Goal: Information Seeking & Learning: Learn about a topic

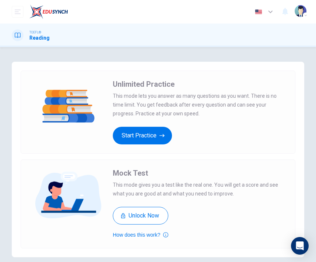
click at [135, 133] on button "Start Practice" at bounding box center [142, 136] width 59 height 18
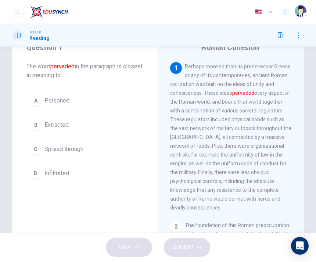
scroll to position [32, 0]
click at [36, 129] on div "B" at bounding box center [36, 125] width 12 height 12
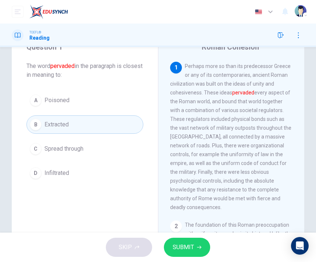
click at [196, 251] on button "SUBMIT" at bounding box center [187, 247] width 46 height 19
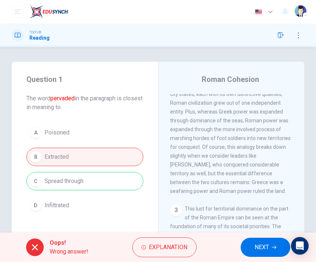
scroll to position [0, 0]
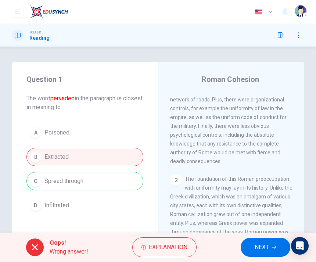
scroll to position [79, 0]
click at [268, 244] on span "NEXT" at bounding box center [262, 247] width 14 height 10
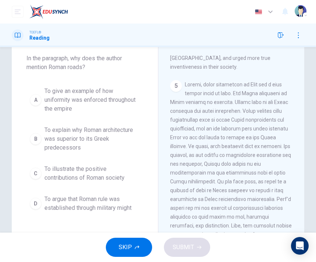
scroll to position [39, 0]
click at [34, 141] on div "B" at bounding box center [36, 140] width 12 height 12
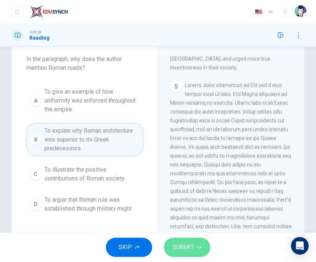
click at [187, 251] on span "SUBMIT" at bounding box center [183, 247] width 21 height 10
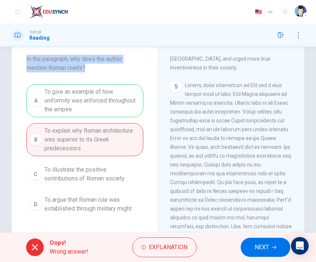
click at [110, 69] on span "In the paragraph, why does the author mention Roman roads?" at bounding box center [84, 64] width 117 height 18
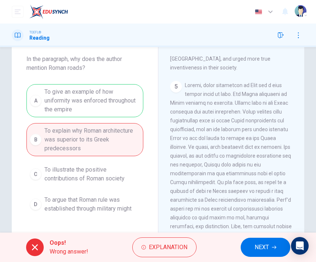
click at [53, 100] on div "A To give an example of how uniformity was enforced throughout the empire B To …" at bounding box center [84, 150] width 117 height 132
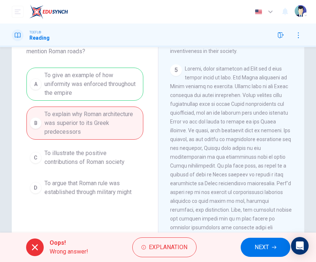
scroll to position [64, 0]
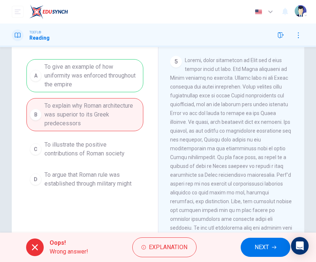
click at [270, 249] on button "NEXT" at bounding box center [266, 247] width 50 height 19
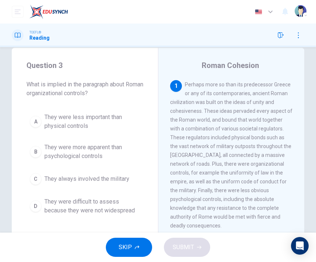
scroll to position [14, 0]
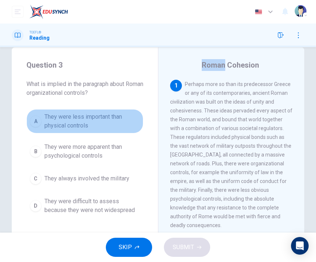
click at [57, 119] on span "They were less important than physical controls" at bounding box center [92, 121] width 96 height 18
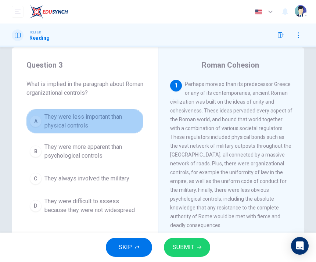
click at [56, 120] on span "They were less important than physical controls" at bounding box center [92, 121] width 96 height 18
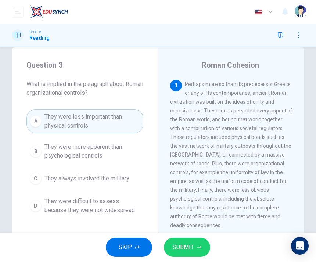
click at [114, 210] on span "They were difficult to assess because they were not widespread" at bounding box center [92, 206] width 96 height 18
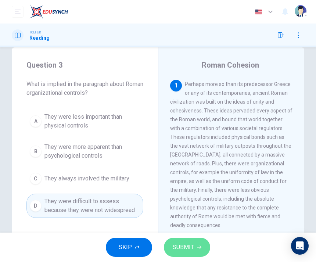
click at [193, 243] on span "SUBMIT" at bounding box center [183, 247] width 21 height 10
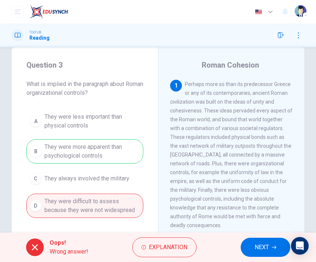
click at [170, 248] on span "Explanation" at bounding box center [168, 247] width 39 height 10
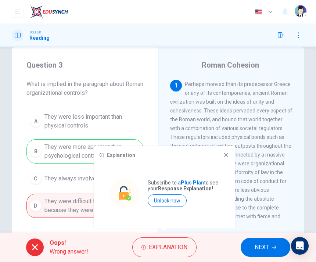
click at [230, 152] on div "Explanation Subscribe to a Plus Plan to see your Response Explanation! Unlock n…" at bounding box center [164, 187] width 141 height 82
click at [226, 154] on icon at bounding box center [226, 155] width 6 height 6
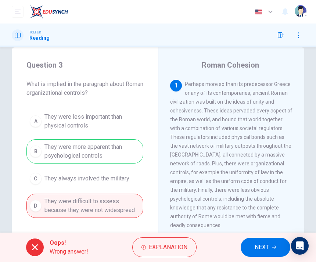
click at [268, 242] on button "NEXT" at bounding box center [266, 247] width 50 height 19
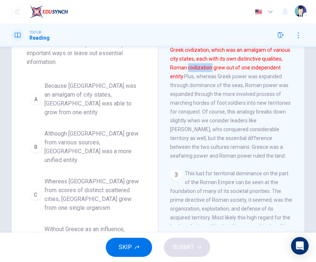
scroll to position [81, 0]
click at [34, 232] on div "D" at bounding box center [36, 238] width 12 height 12
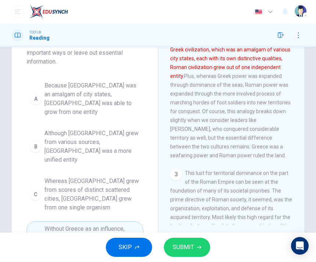
click at [192, 248] on span "SUBMIT" at bounding box center [183, 247] width 21 height 10
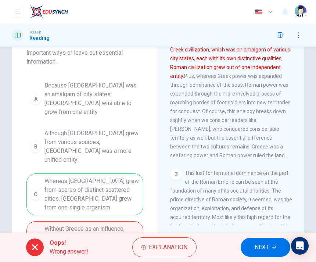
click at [275, 251] on button "NEXT" at bounding box center [266, 247] width 50 height 19
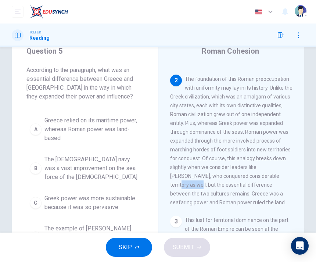
scroll to position [28, 0]
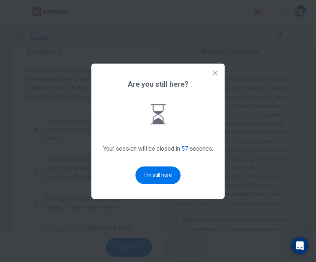
click at [165, 184] on button "I'm still here" at bounding box center [158, 176] width 45 height 18
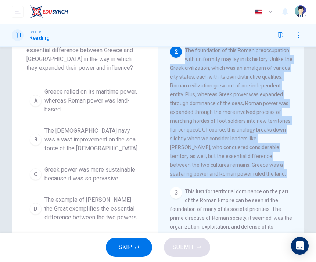
scroll to position [57, 0]
click at [31, 210] on div "D" at bounding box center [36, 209] width 12 height 12
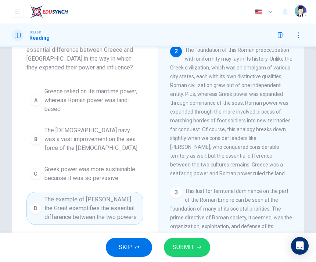
click at [179, 238] on button "SUBMIT" at bounding box center [187, 247] width 46 height 19
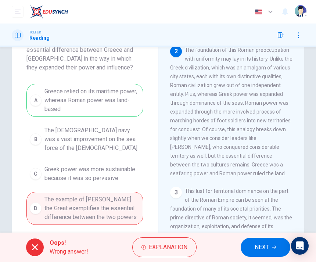
click at [267, 240] on button "NEXT" at bounding box center [266, 247] width 50 height 19
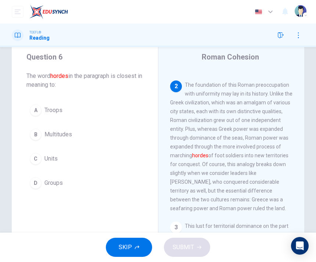
scroll to position [22, 0]
click at [35, 183] on div "D" at bounding box center [36, 184] width 12 height 12
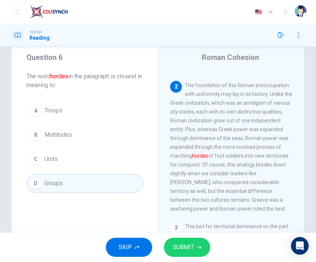
click at [191, 249] on span "SUBMIT" at bounding box center [183, 247] width 21 height 10
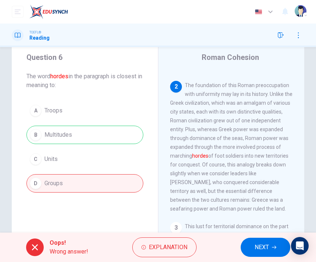
click at [254, 248] on button "NEXT" at bounding box center [266, 247] width 50 height 19
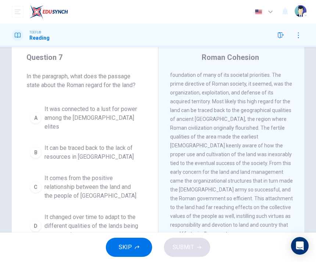
scroll to position [330, 0]
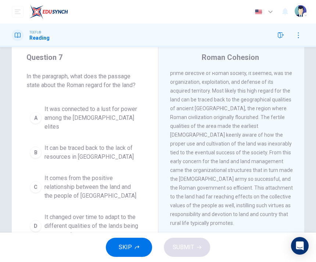
click at [80, 227] on span "It changed over time to adapt to the different qualities of the lands being con…" at bounding box center [92, 226] width 96 height 26
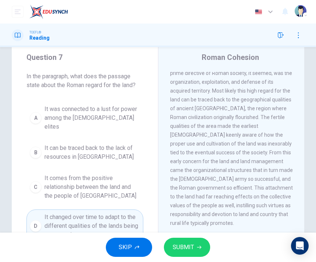
click at [186, 242] on button "SUBMIT" at bounding box center [187, 247] width 46 height 19
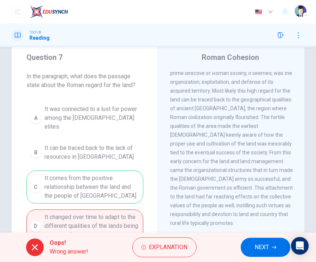
click at [158, 248] on span "Explanation" at bounding box center [168, 247] width 39 height 10
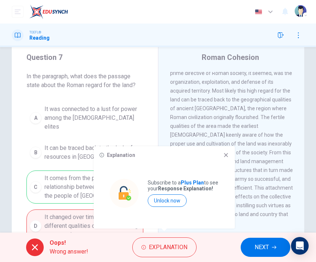
click at [224, 146] on span "This lust for territorial dominance on the part of the Roman Empire can be seen…" at bounding box center [231, 135] width 123 height 182
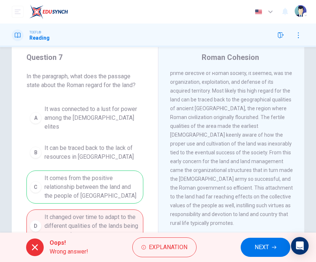
click at [261, 242] on button "NEXT" at bounding box center [266, 247] width 50 height 19
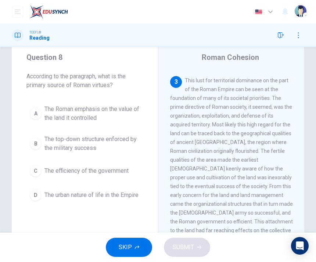
scroll to position [291, 0]
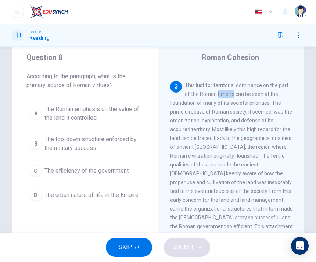
click at [40, 111] on div "A" at bounding box center [36, 114] width 12 height 12
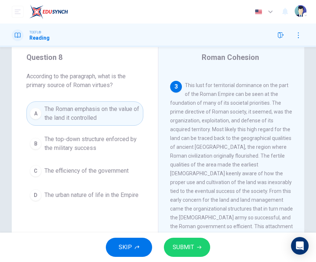
click at [190, 246] on span "SUBMIT" at bounding box center [183, 247] width 21 height 10
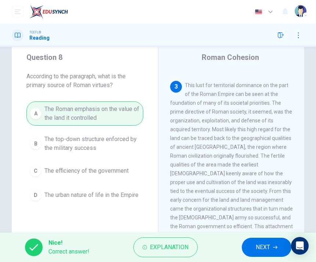
click at [270, 250] on span "NEXT" at bounding box center [263, 247] width 14 height 10
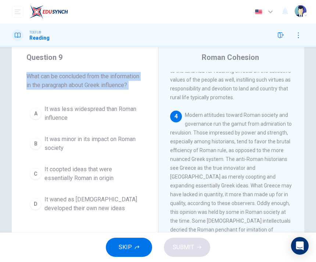
scroll to position [455, 0]
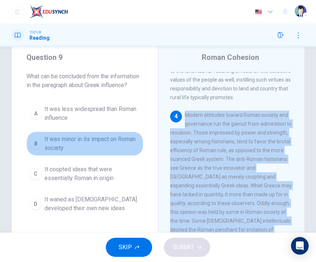
click at [44, 143] on button "B It was minor in its impact on Roman society" at bounding box center [84, 144] width 117 height 24
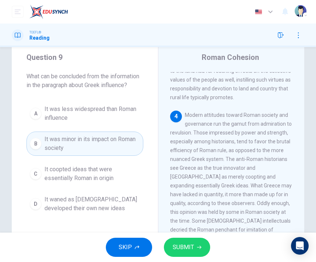
click at [182, 250] on span "SUBMIT" at bounding box center [183, 247] width 21 height 10
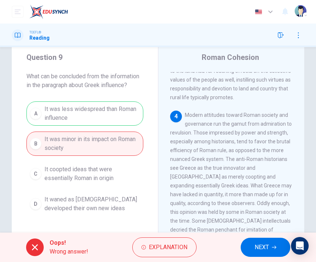
click at [267, 250] on span "NEXT" at bounding box center [262, 247] width 14 height 10
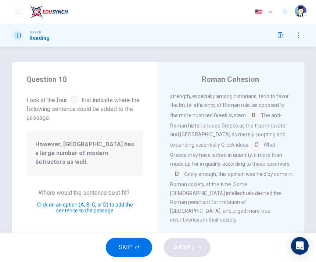
scroll to position [525, 0]
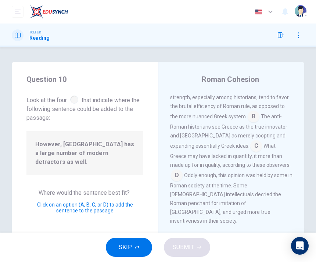
click at [78, 202] on span "Click on an option (A, B, C, or D) to add the sentence to the passage" at bounding box center [85, 208] width 96 height 12
click at [98, 202] on span "Click on an option (A, B, C, or D) to add the sentence to the passage" at bounding box center [85, 208] width 96 height 12
click at [183, 170] on input at bounding box center [177, 176] width 12 height 12
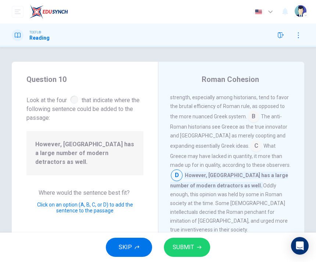
click at [250, 141] on input at bounding box center [256, 147] width 12 height 12
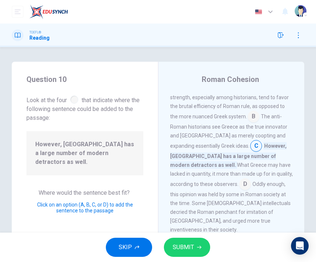
click at [248, 111] on input at bounding box center [254, 117] width 12 height 12
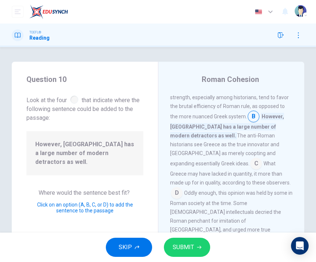
click at [178, 188] on input at bounding box center [177, 194] width 12 height 12
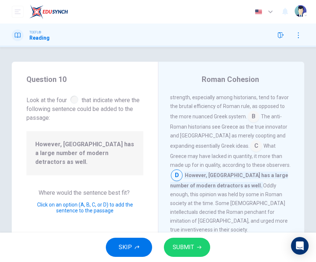
click at [185, 254] on button "SUBMIT" at bounding box center [187, 247] width 46 height 19
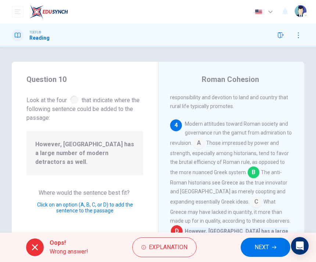
scroll to position [468, 0]
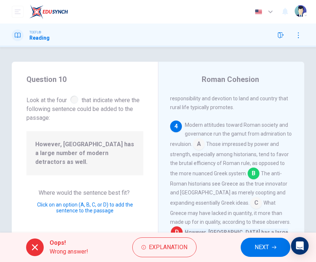
click at [255, 243] on span "NEXT" at bounding box center [262, 247] width 14 height 10
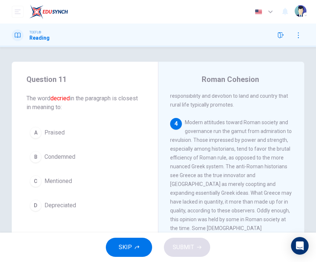
scroll to position [480, 0]
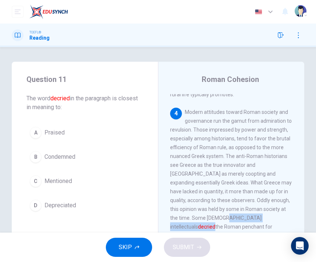
click at [40, 211] on button "D Depreciated" at bounding box center [84, 205] width 117 height 18
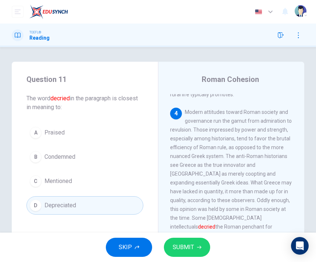
click at [180, 251] on span "SUBMIT" at bounding box center [183, 247] width 21 height 10
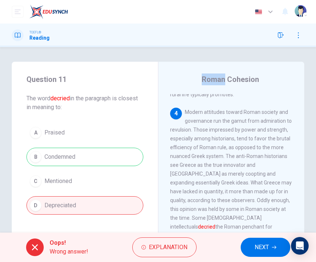
click at [264, 250] on span "NEXT" at bounding box center [262, 247] width 14 height 10
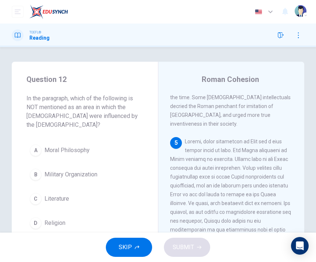
scroll to position [618, 0]
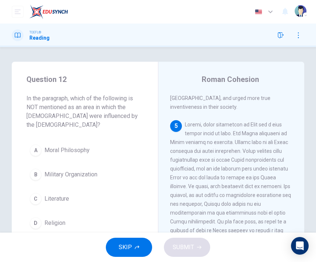
click at [49, 170] on span "Military Organization" at bounding box center [70, 174] width 53 height 9
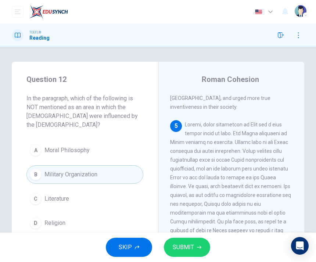
click at [183, 248] on span "SUBMIT" at bounding box center [183, 247] width 21 height 10
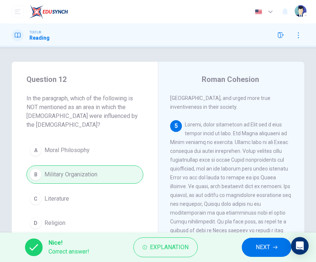
click at [267, 250] on span "NEXT" at bounding box center [263, 247] width 14 height 10
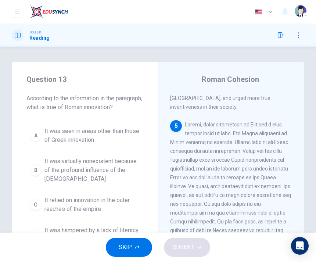
scroll to position [618, 0]
click at [103, 58] on div "Question 13 According to the information in the paragraph, what is true of Roma…" at bounding box center [158, 140] width 316 height 186
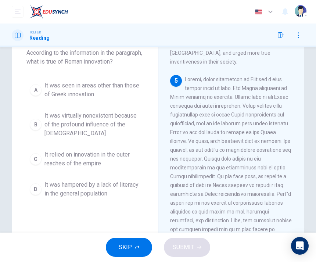
scroll to position [40, 0]
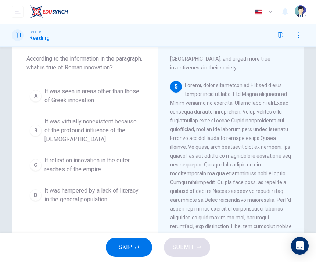
click at [37, 102] on div "A" at bounding box center [36, 96] width 12 height 12
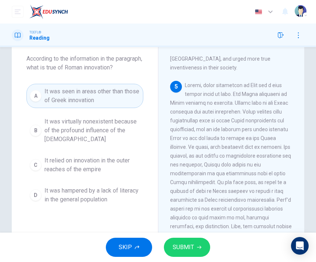
click at [192, 254] on button "SUBMIT" at bounding box center [187, 247] width 46 height 19
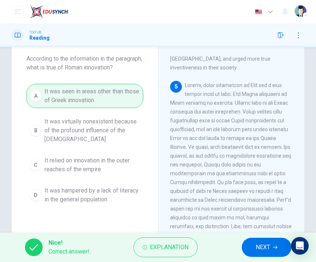
click at [267, 246] on span "NEXT" at bounding box center [263, 247] width 14 height 10
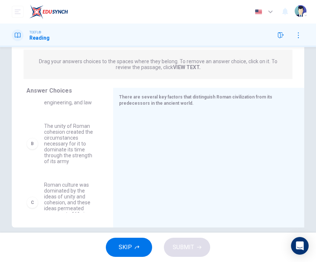
scroll to position [63, 0]
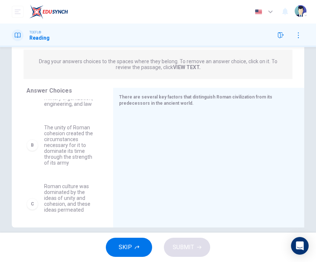
click at [60, 201] on span "Roman culture was dominated by the ideas of unity and cohesion, and these ideas…" at bounding box center [69, 203] width 51 height 41
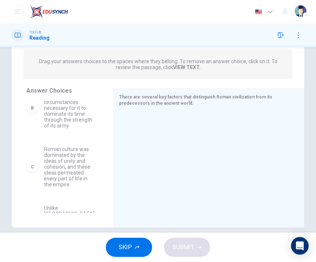
scroll to position [101, 0]
click at [32, 160] on div "C" at bounding box center [32, 166] width 12 height 12
click at [33, 160] on div "C" at bounding box center [32, 166] width 12 height 12
click at [30, 161] on div "A While [GEOGRAPHIC_DATA] was greatly influenced by the [DEMOGRAPHIC_DATA] in t…" at bounding box center [66, 156] width 81 height 113
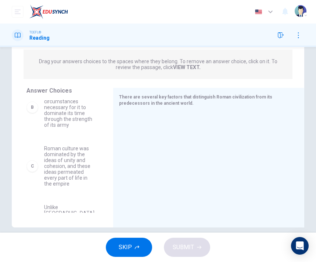
click at [32, 161] on div "A While [GEOGRAPHIC_DATA] was greatly influenced by the [DEMOGRAPHIC_DATA] in t…" at bounding box center [66, 156] width 81 height 113
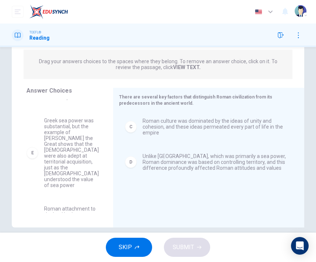
scroll to position [129, 0]
click at [33, 147] on div "E" at bounding box center [32, 153] width 12 height 12
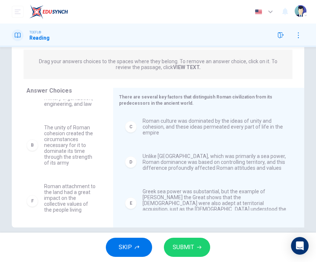
scroll to position [0, 0]
click at [181, 246] on span "SUBMIT" at bounding box center [183, 247] width 21 height 10
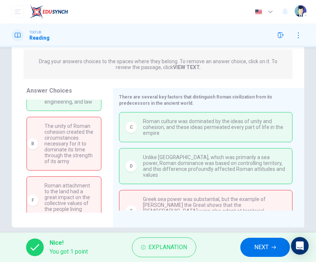
scroll to position [65, 0]
click at [262, 243] on span "NEXT" at bounding box center [261, 247] width 14 height 10
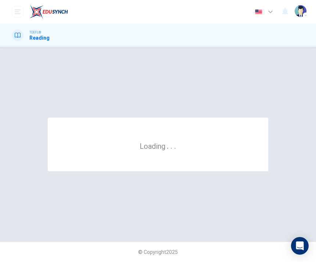
scroll to position [0, 0]
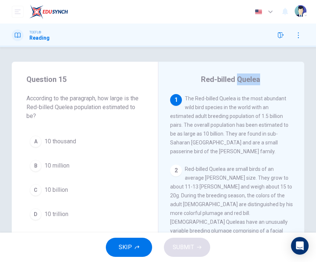
click at [162, 121] on div "Red-billed Quelea 1 The Red-billed Quelea is the most abundant wild bird specie…" at bounding box center [231, 190] width 146 height 256
click at [35, 193] on div "C" at bounding box center [36, 190] width 12 height 12
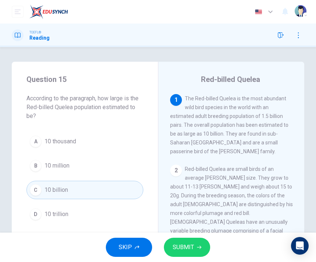
click at [184, 254] on button "SUBMIT" at bounding box center [187, 247] width 46 height 19
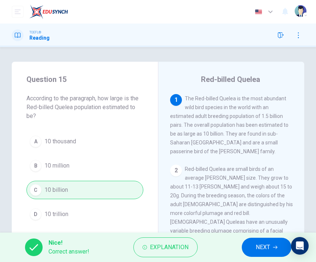
click at [264, 255] on button "NEXT" at bounding box center [267, 247] width 50 height 19
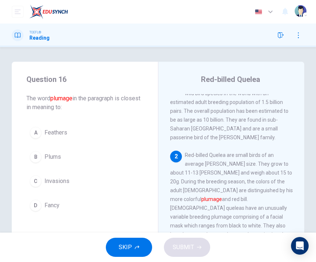
scroll to position [47, 0]
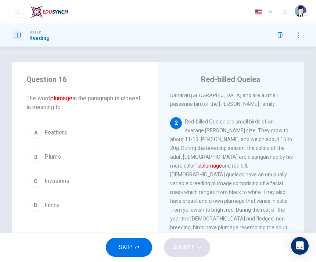
click at [37, 133] on div "A" at bounding box center [36, 133] width 12 height 12
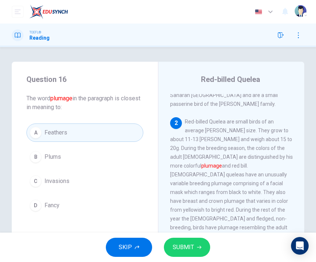
click at [180, 248] on span "SUBMIT" at bounding box center [183, 247] width 21 height 10
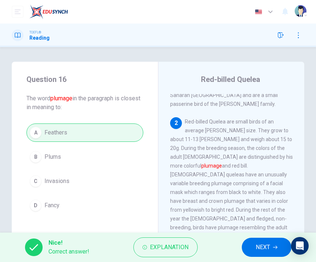
click at [260, 252] on span "NEXT" at bounding box center [263, 247] width 14 height 10
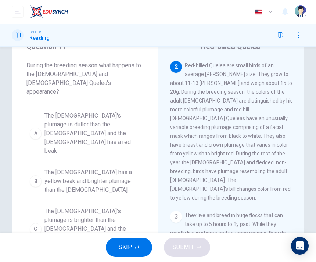
scroll to position [33, 0]
click at [36, 128] on div "A" at bounding box center [36, 134] width 12 height 12
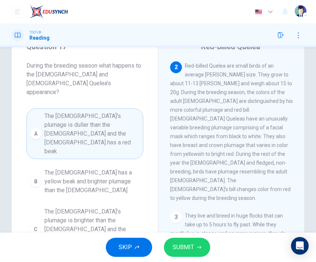
click at [186, 250] on span "SUBMIT" at bounding box center [183, 247] width 21 height 10
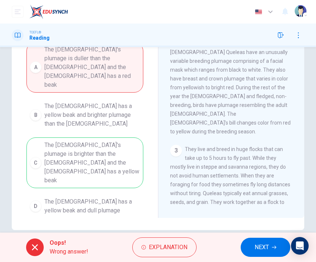
scroll to position [97, 0]
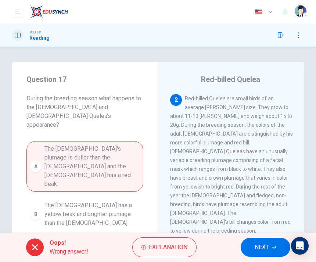
click at [275, 43] on div "TOEFL® Reading" at bounding box center [158, 36] width 316 height 24
click at [283, 37] on icon "button" at bounding box center [281, 35] width 6 height 6
click at [295, 40] on button "button" at bounding box center [299, 35] width 12 height 12
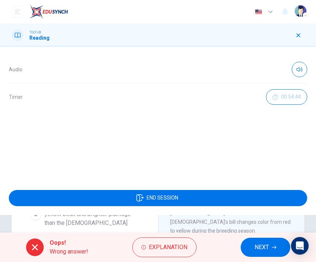
click at [125, 201] on button "END SESSION" at bounding box center [158, 198] width 299 height 16
click at [156, 200] on span "END SESSION" at bounding box center [163, 198] width 32 height 6
click at [301, 32] on icon "button" at bounding box center [299, 35] width 6 height 6
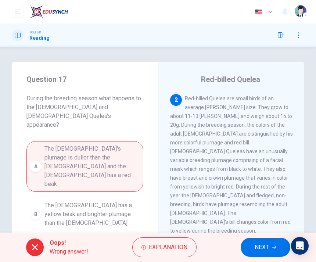
click at [277, 36] on button "button" at bounding box center [281, 35] width 12 height 12
click at [18, 8] on button "open mobile menu" at bounding box center [18, 12] width 12 height 12
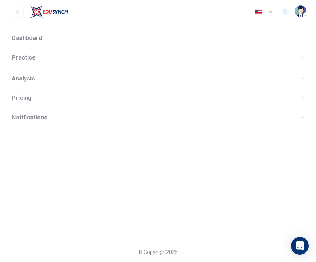
click at [18, 55] on span "Practice" at bounding box center [156, 58] width 288 height 6
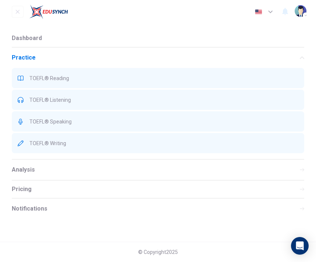
click at [26, 121] on div "TOEFL® Speaking" at bounding box center [158, 121] width 293 height 20
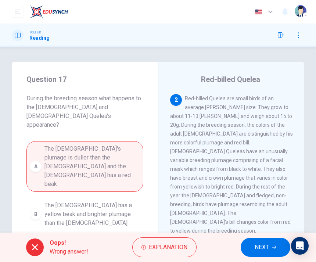
click at [259, 249] on span "NEXT" at bounding box center [262, 247] width 14 height 10
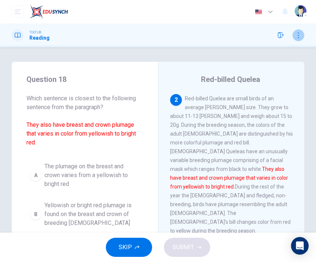
click at [301, 38] on button "button" at bounding box center [299, 35] width 12 height 12
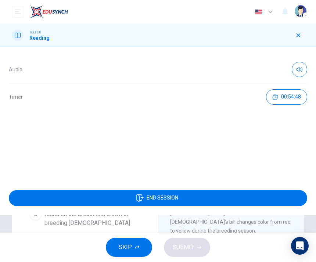
click at [24, 38] on div "TOEFL® Reading" at bounding box center [31, 35] width 38 height 12
click at [298, 71] on icon "button" at bounding box center [300, 70] width 6 height 6
click at [137, 197] on icon "button" at bounding box center [139, 197] width 7 height 7
click at [142, 197] on icon "button" at bounding box center [139, 197] width 7 height 7
click at [24, 6] on div "Dashboard Practice Analysis Pricing" at bounding box center [40, 11] width 56 height 15
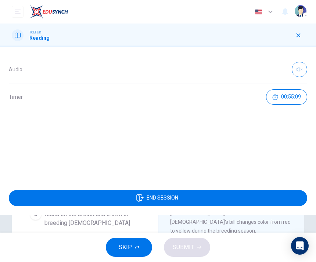
click at [300, 33] on icon "button" at bounding box center [299, 35] width 6 height 6
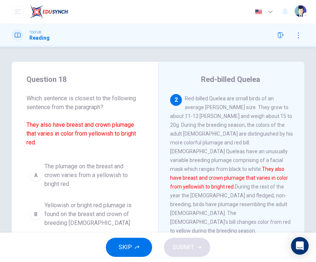
click at [282, 39] on button "button" at bounding box center [281, 35] width 12 height 12
click at [301, 40] on button "button" at bounding box center [299, 35] width 12 height 12
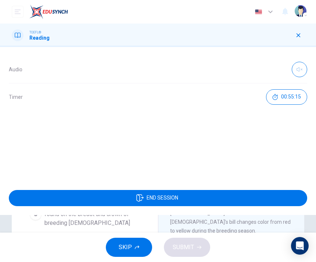
click at [17, 11] on icon "open mobile menu" at bounding box center [18, 12] width 6 height 6
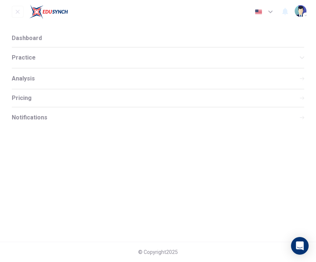
click at [298, 9] on img "button" at bounding box center [301, 11] width 12 height 12
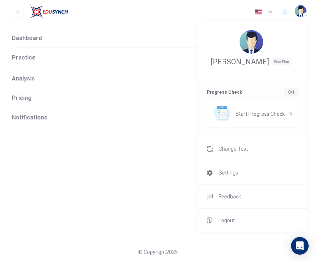
click at [16, 61] on div at bounding box center [158, 131] width 316 height 262
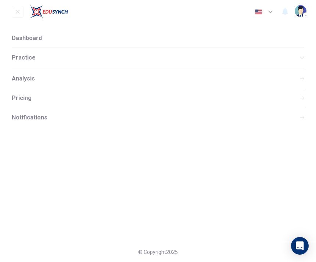
click at [19, 55] on span "Practice" at bounding box center [156, 58] width 288 height 6
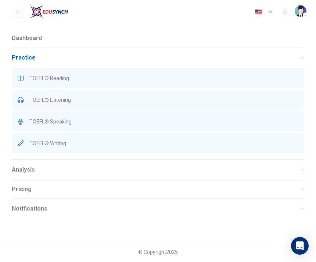
click at [32, 103] on div "TOEFL® Listening" at bounding box center [158, 100] width 293 height 20
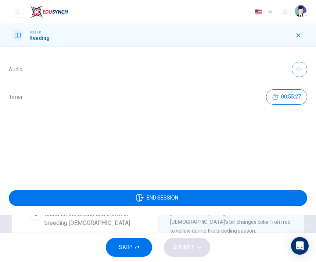
click at [110, 198] on button "END SESSION" at bounding box center [158, 198] width 299 height 16
click at [148, 198] on span "END SESSION" at bounding box center [163, 198] width 32 height 6
click at [161, 195] on span "END SESSION" at bounding box center [163, 198] width 32 height 6
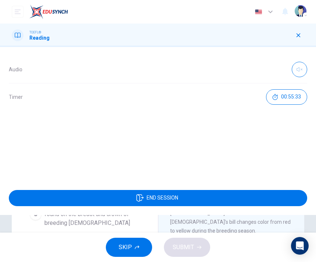
click at [126, 251] on div "Audio Timer 00:55:33 END SESSION" at bounding box center [158, 154] width 316 height 215
click at [136, 236] on div "Audio Timer 00:55:33 END SESSION" at bounding box center [158, 154] width 316 height 215
